Goal: Task Accomplishment & Management: Use online tool/utility

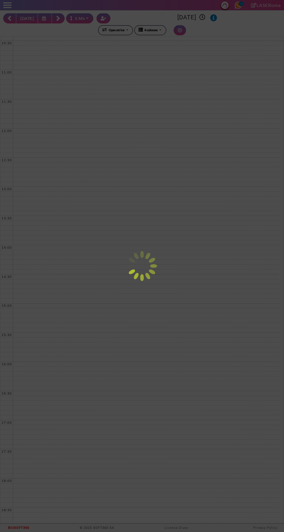
select select "*"
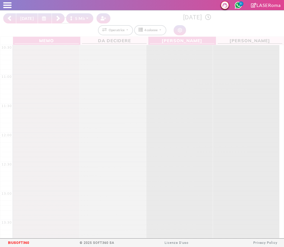
select select "*"
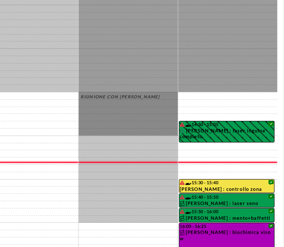
scroll to position [157, 0]
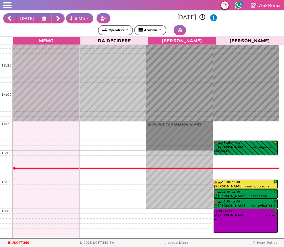
click at [44, 14] on button at bounding box center [45, 18] width 14 height 10
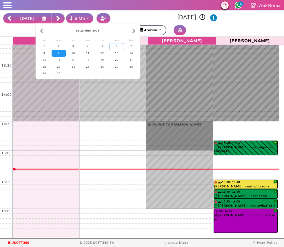
click at [116, 44] on div "6" at bounding box center [117, 46] width 14 height 7
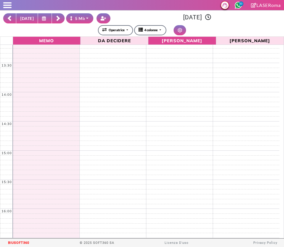
scroll to position [0, 0]
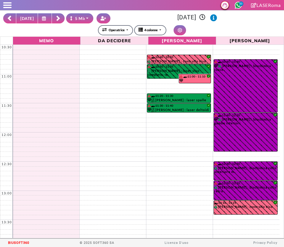
click at [46, 17] on button at bounding box center [45, 18] width 14 height 10
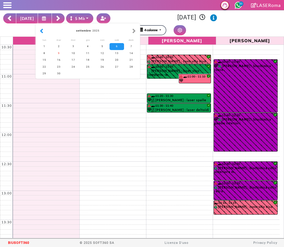
click at [43, 30] on button "button" at bounding box center [42, 31] width 6 height 6
click at [117, 74] on div "30" at bounding box center [117, 73] width 14 height 7
type input "**********"
